Goal: Task Accomplishment & Management: Manage account settings

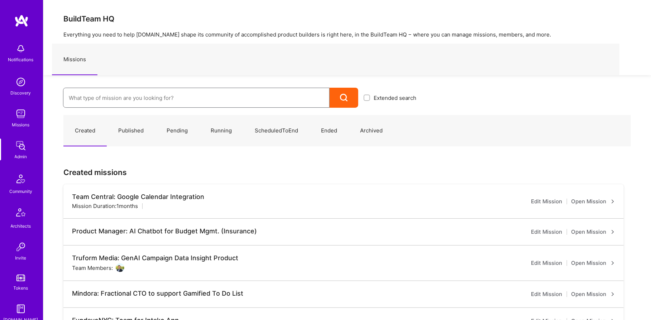
click at [134, 105] on input at bounding box center [196, 98] width 255 height 18
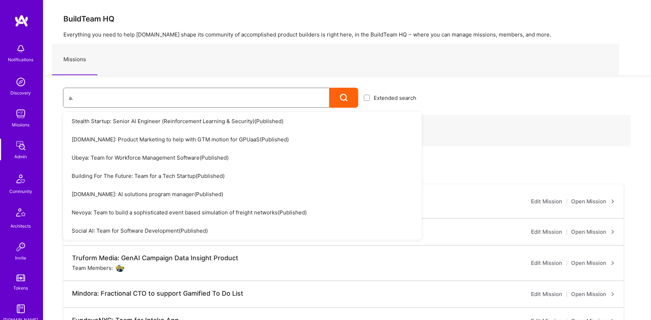
type input "a"
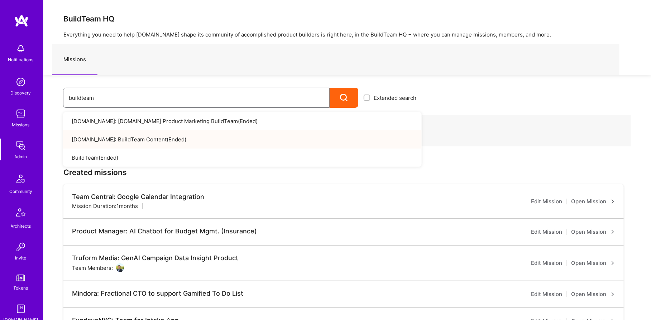
scroll to position [137, 0]
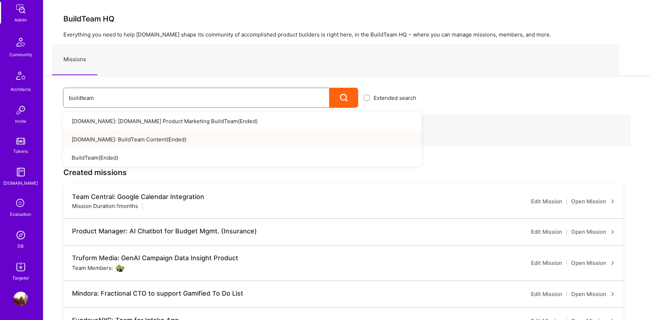
type input "buildteam"
click at [28, 240] on img at bounding box center [21, 235] width 14 height 14
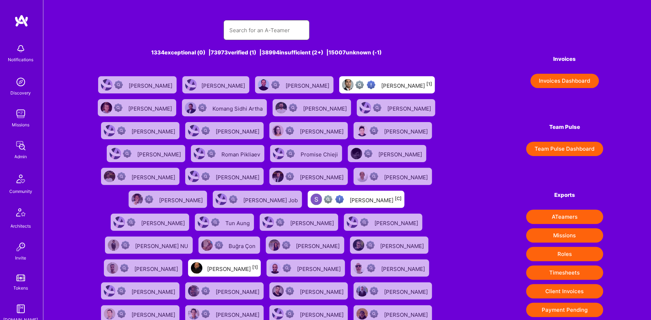
click at [268, 26] on input "text" at bounding box center [266, 30] width 75 height 18
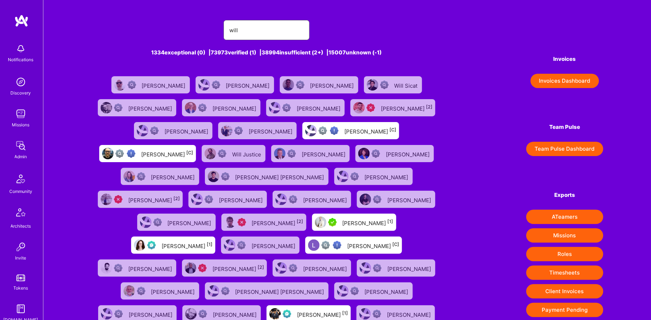
type input "will [PERSON_NAME]"
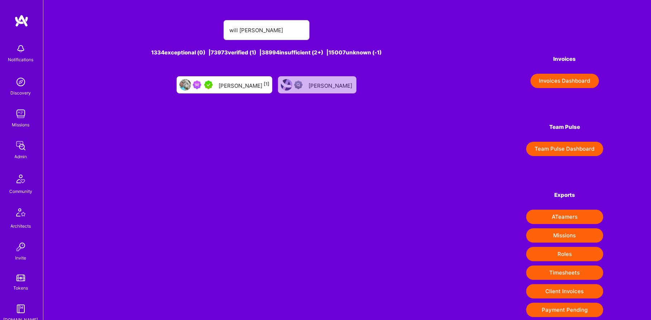
click at [235, 92] on div "[PERSON_NAME] [1]" at bounding box center [225, 84] width 96 height 17
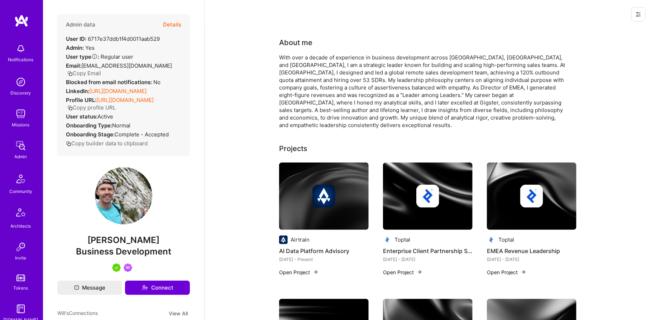
click at [173, 30] on button "Details" at bounding box center [172, 24] width 18 height 21
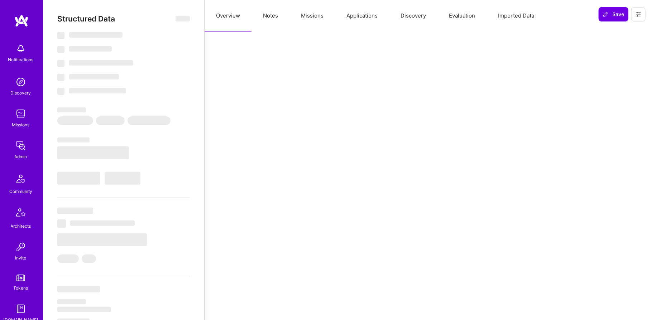
select select "5"
select select "7"
select select "US"
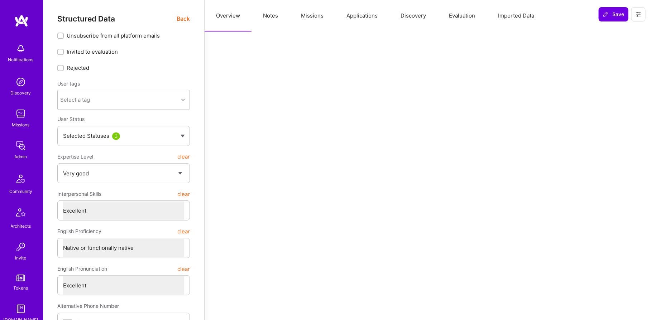
click at [307, 9] on button "Missions" at bounding box center [313, 16] width 46 height 32
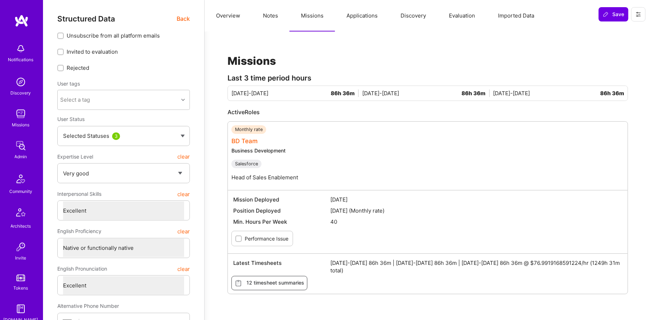
click at [244, 140] on link "BD Team" at bounding box center [245, 141] width 26 height 7
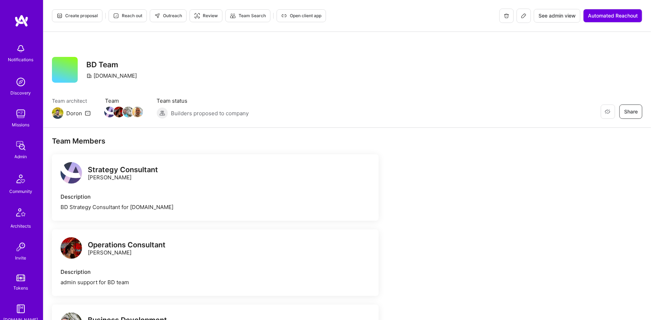
drag, startPoint x: 516, startPoint y: 18, endPoint x: 524, endPoint y: 18, distance: 8.2
click at [524, 18] on div "See admin view Automated Reachout" at bounding box center [571, 16] width 143 height 14
click at [524, 18] on icon at bounding box center [524, 16] width 6 height 6
click at [558, 16] on span "See admin view" at bounding box center [557, 15] width 37 height 7
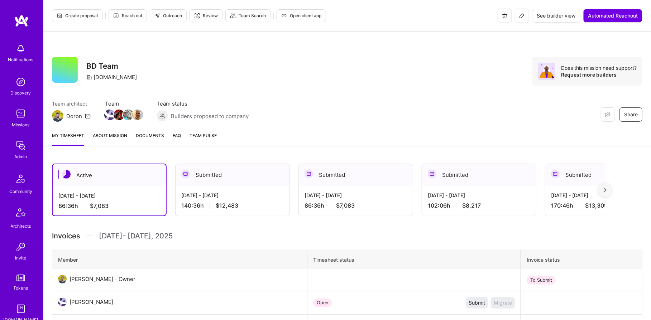
click at [230, 197] on div "[DATE] - [DATE]" at bounding box center [232, 196] width 102 height 8
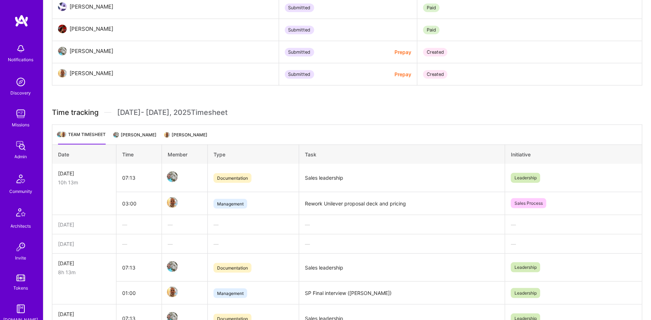
scroll to position [239, 0]
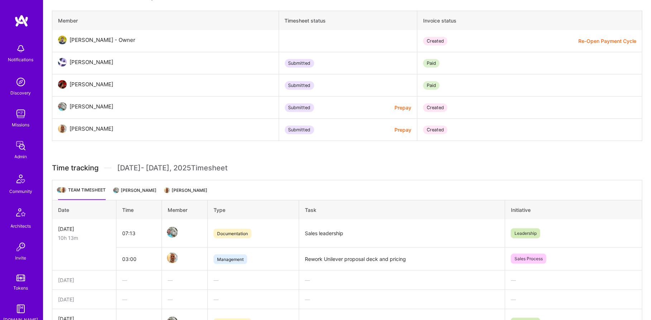
click at [128, 187] on li "[PERSON_NAME]" at bounding box center [135, 193] width 42 height 14
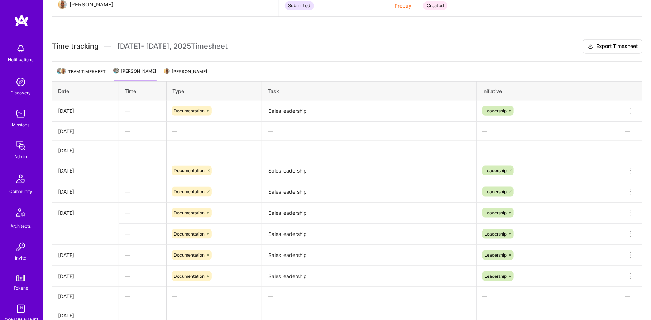
scroll to position [336, 0]
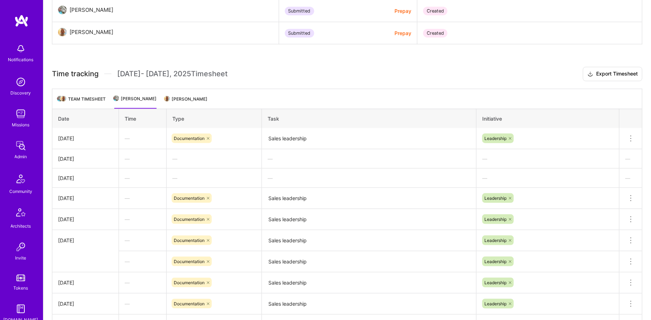
click at [191, 103] on li "[PERSON_NAME]" at bounding box center [186, 102] width 42 height 14
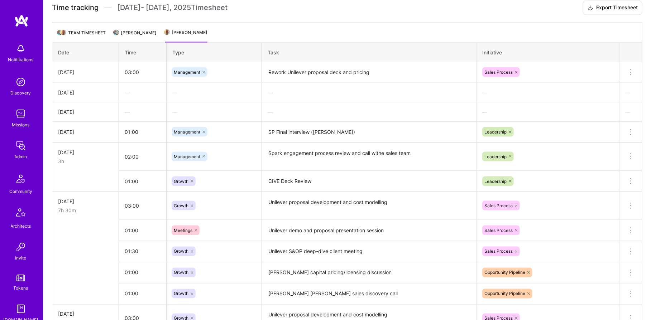
scroll to position [368, 0]
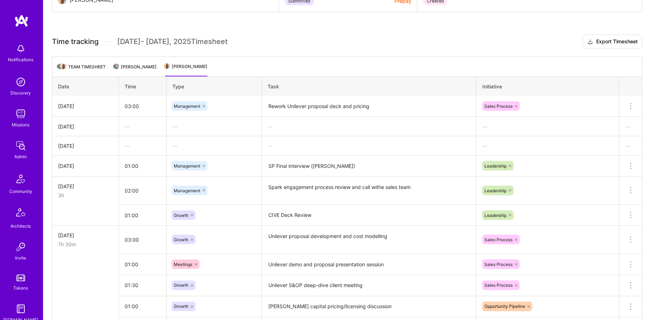
click at [147, 63] on li "[PERSON_NAME]" at bounding box center [135, 70] width 42 height 14
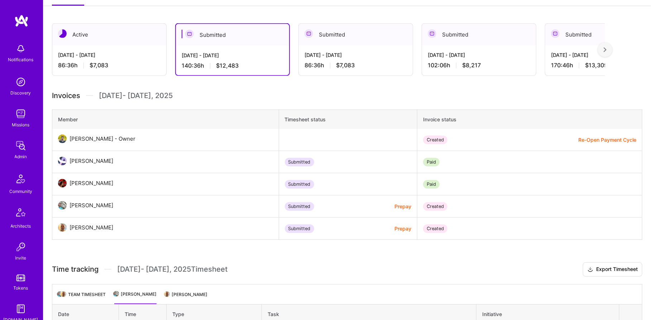
scroll to position [142, 0]
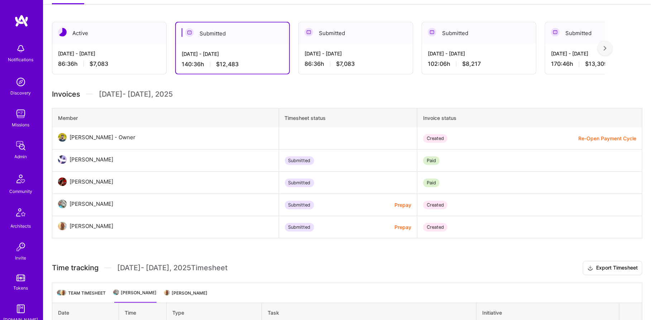
click at [356, 62] on div "86:36 h $7,083" at bounding box center [356, 64] width 102 height 8
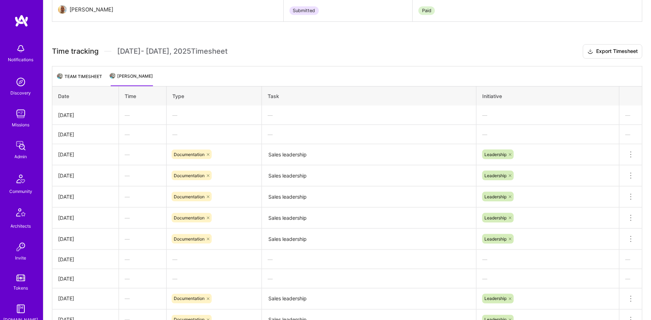
scroll to position [163, 0]
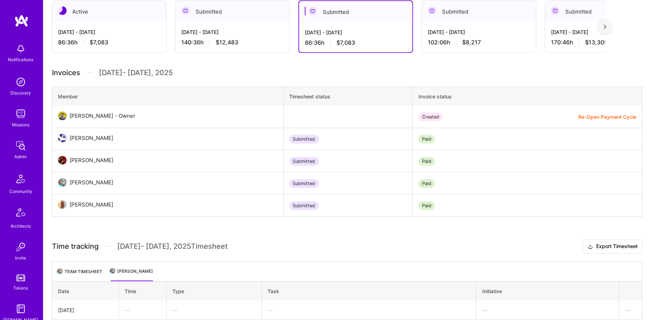
click at [470, 43] on span "$8,217" at bounding box center [471, 43] width 19 height 8
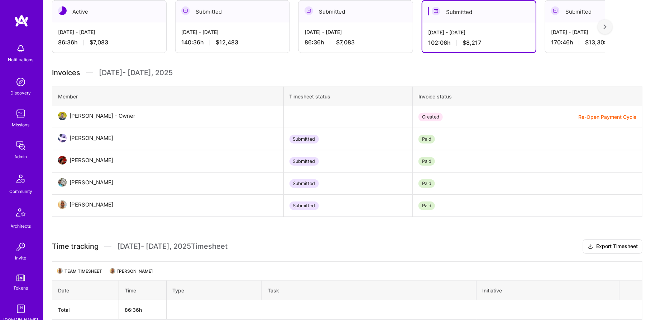
scroll to position [196, 0]
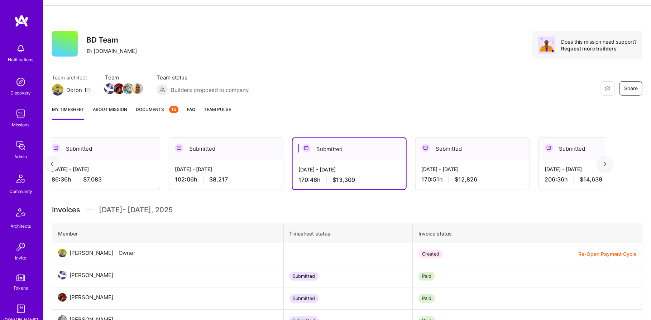
scroll to position [0, 372]
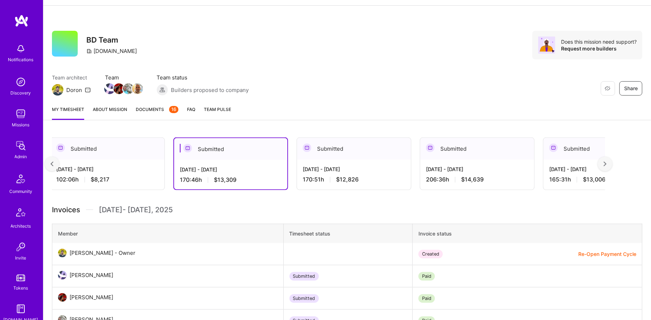
click at [364, 176] on div "170:51 h $12,826" at bounding box center [354, 180] width 102 height 8
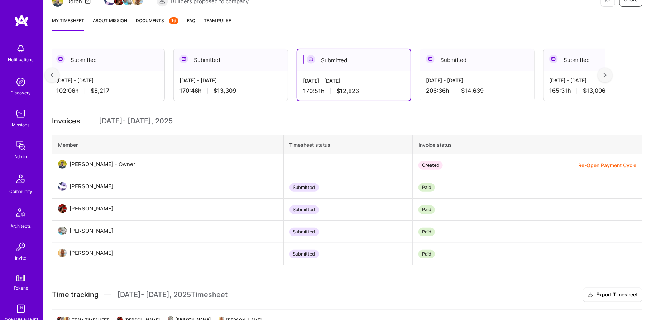
scroll to position [0, 0]
